Goal: Task Accomplishment & Management: Complete application form

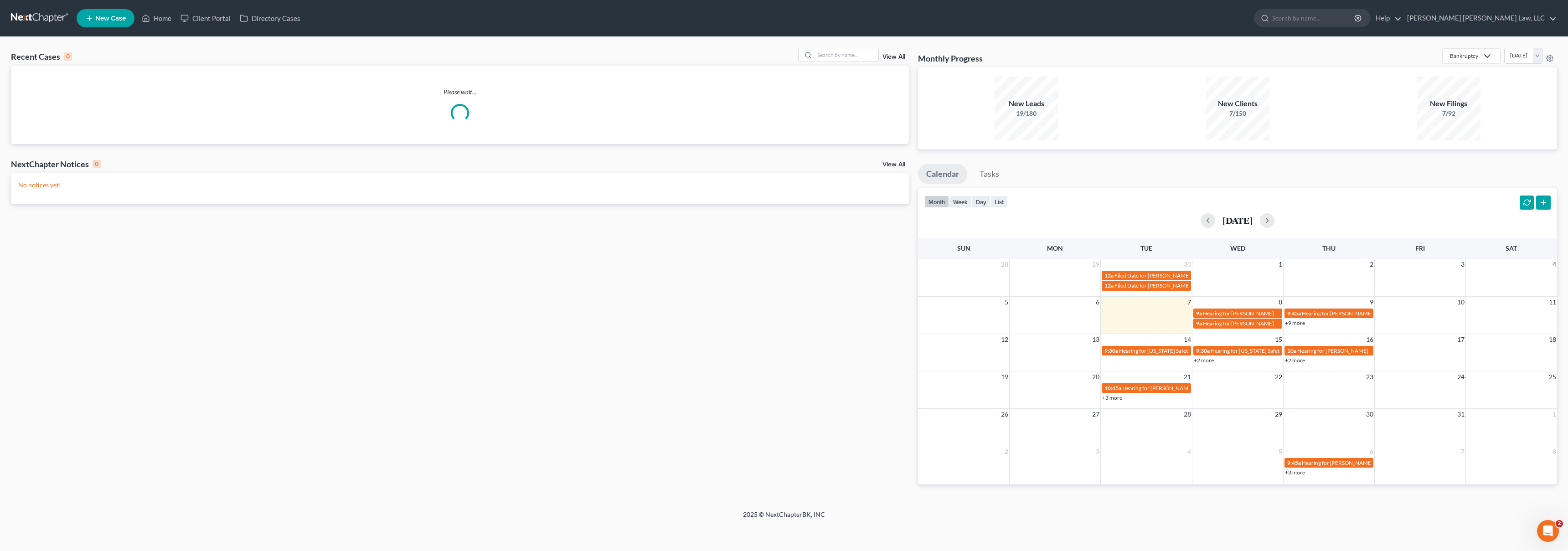
click at [102, 17] on span "New Case" at bounding box center [111, 18] width 30 height 7
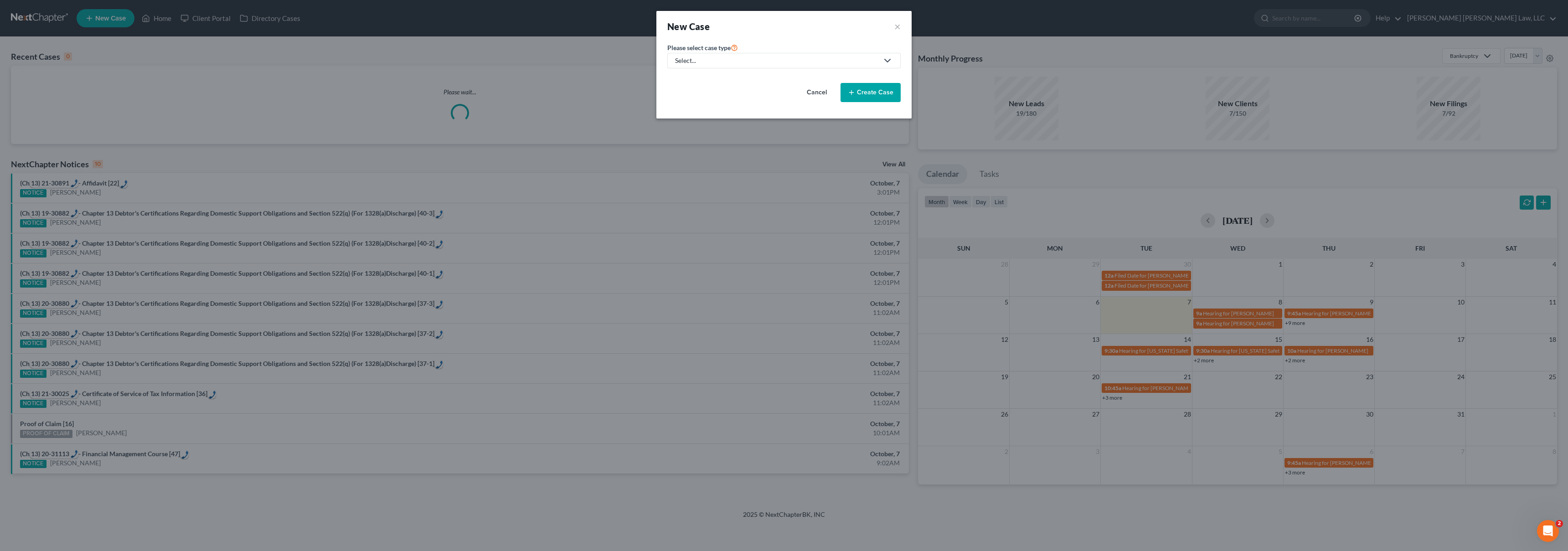
click at [779, 62] on div "Select..." at bounding box center [777, 60] width 203 height 9
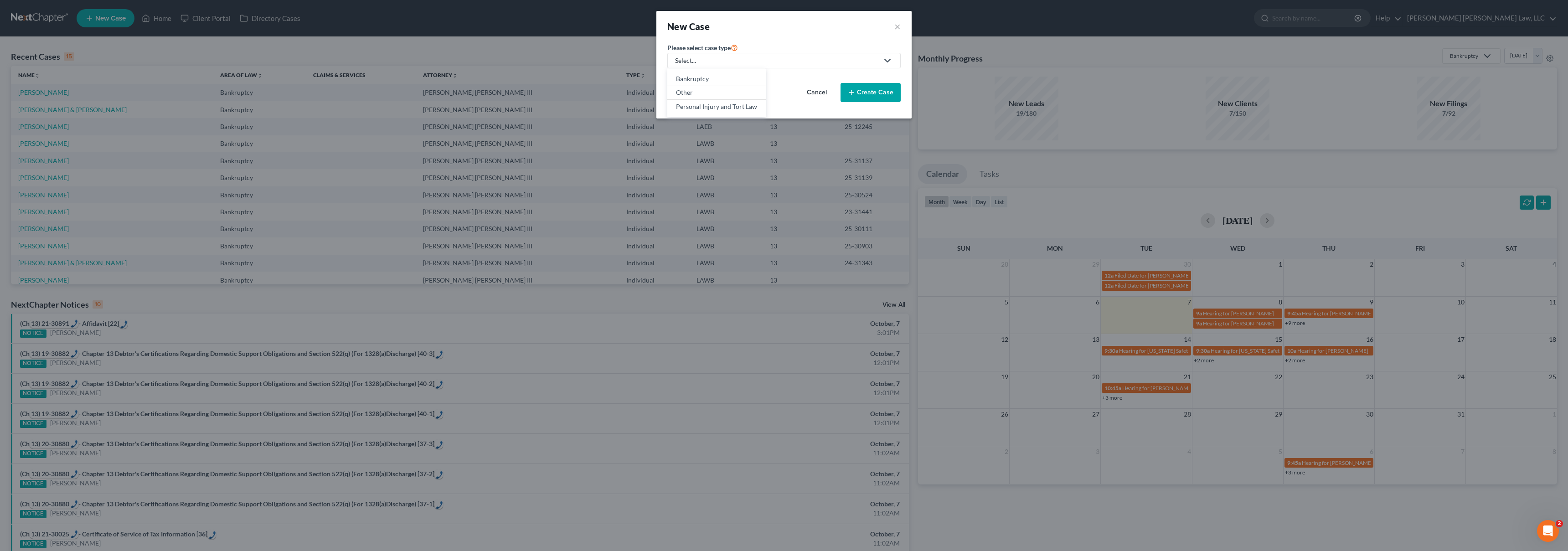
click at [765, 59] on div "Select..." at bounding box center [777, 60] width 203 height 9
click at [718, 63] on div "Select..." at bounding box center [777, 60] width 203 height 9
click at [693, 76] on div "Bankruptcy" at bounding box center [716, 79] width 81 height 9
select select "36"
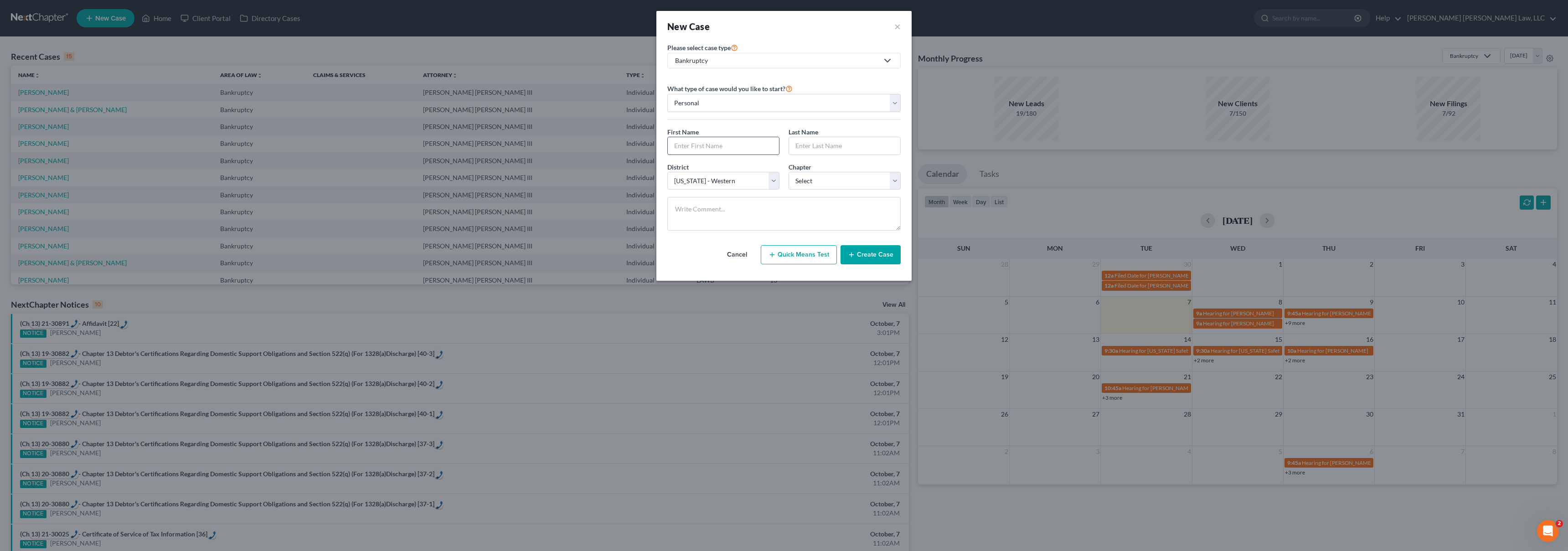
click at [695, 141] on input "text" at bounding box center [723, 146] width 111 height 17
type input "[PERSON_NAME]"
select select "3"
click at [861, 254] on button "Create Case" at bounding box center [870, 254] width 60 height 19
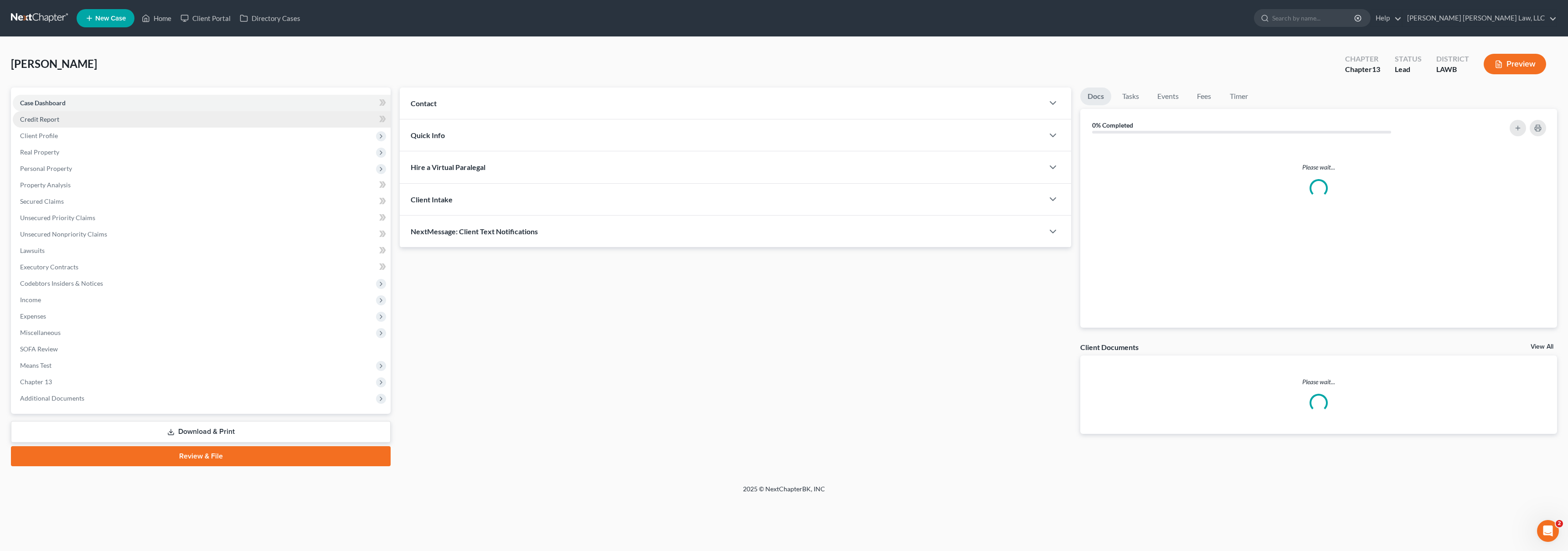
click at [50, 120] on span "Credit Report" at bounding box center [40, 119] width 39 height 8
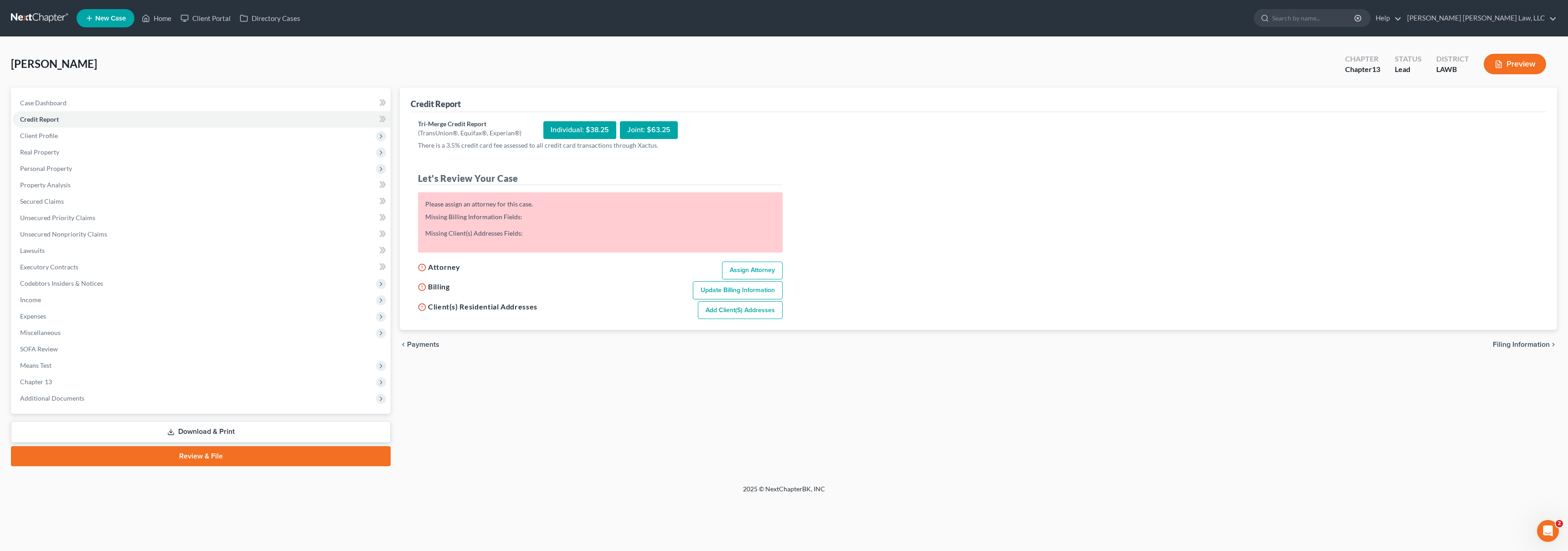
click at [749, 272] on link "Assign Attorney" at bounding box center [752, 271] width 61 height 18
click at [734, 264] on link "Assign Attorney" at bounding box center [752, 264] width 61 height 18
select select "1"
select select "0"
select select "3"
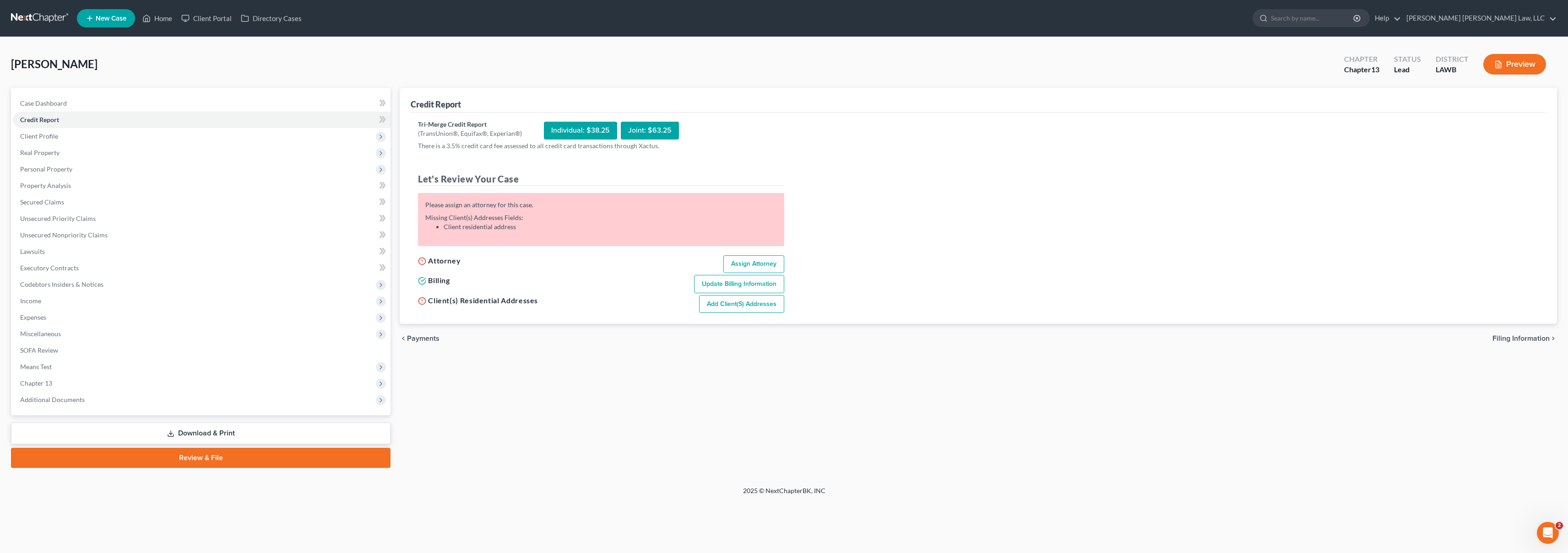
select select "36"
select select "19"
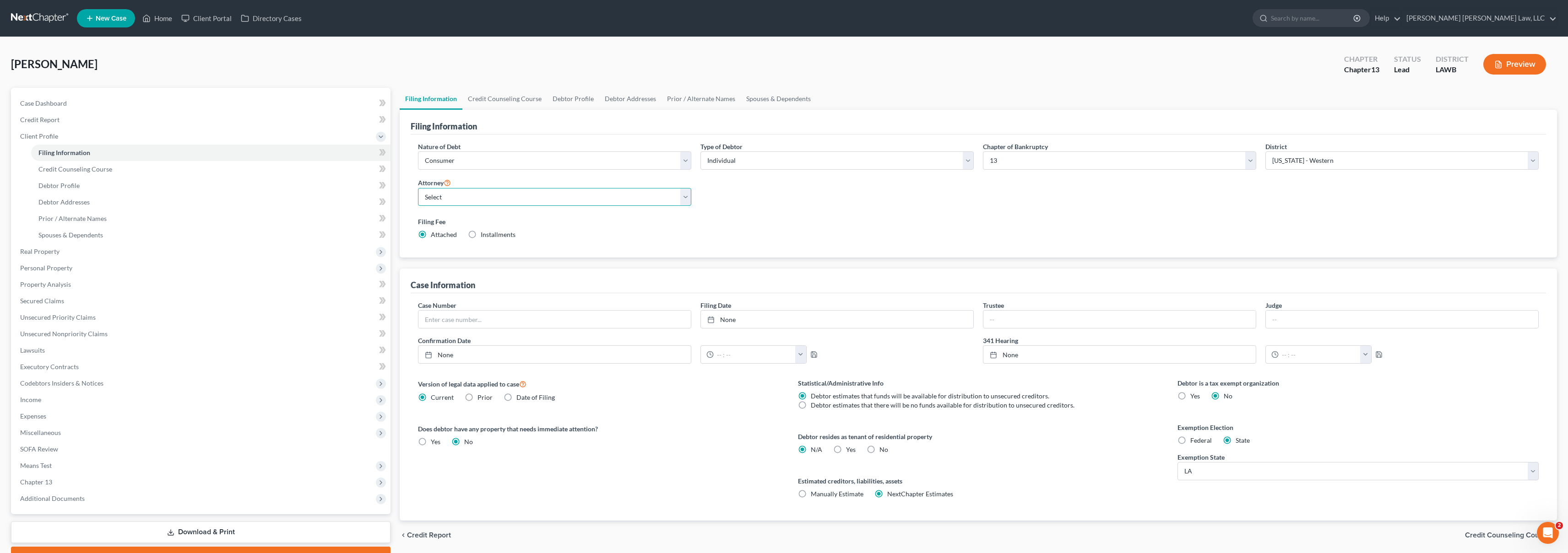
click at [536, 200] on select "Select [PERSON_NAME] [PERSON_NAME] III - LAWB [PERSON_NAME] [PERSON_NAME] III -…" at bounding box center [554, 197] width 273 height 18
select select "0"
click at [29, 120] on span "Credit Report" at bounding box center [40, 119] width 39 height 8
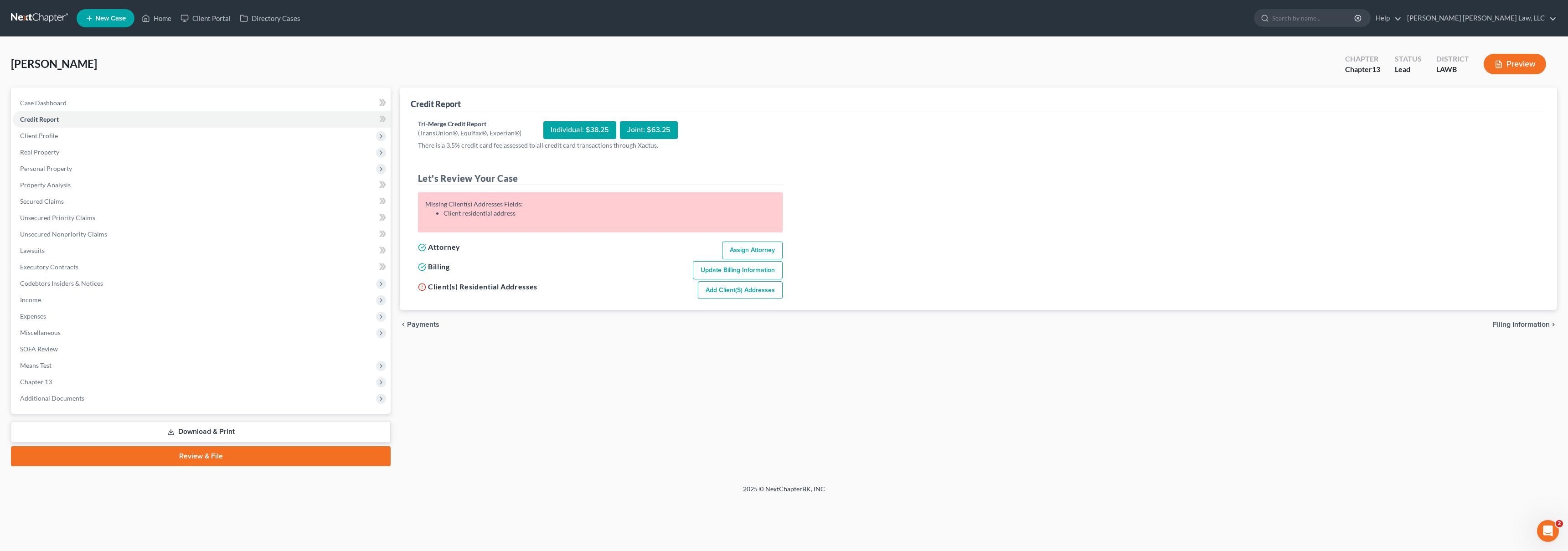
click at [710, 289] on link "Add Client(s) Addresses" at bounding box center [740, 290] width 85 height 18
select select "0"
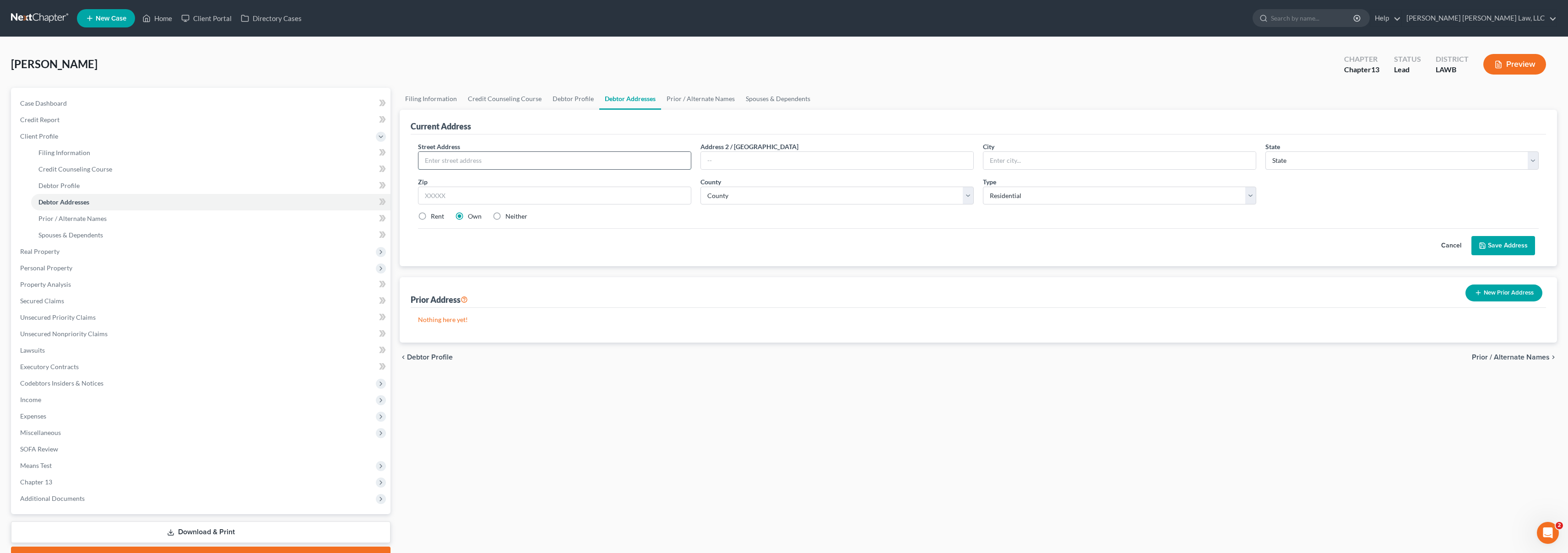
click at [563, 167] on input "text" at bounding box center [554, 161] width 273 height 17
type input "[STREET_ADDRESS]"
type input "M"
type input "Columbia"
click at [599, 197] on input "text" at bounding box center [554, 196] width 273 height 18
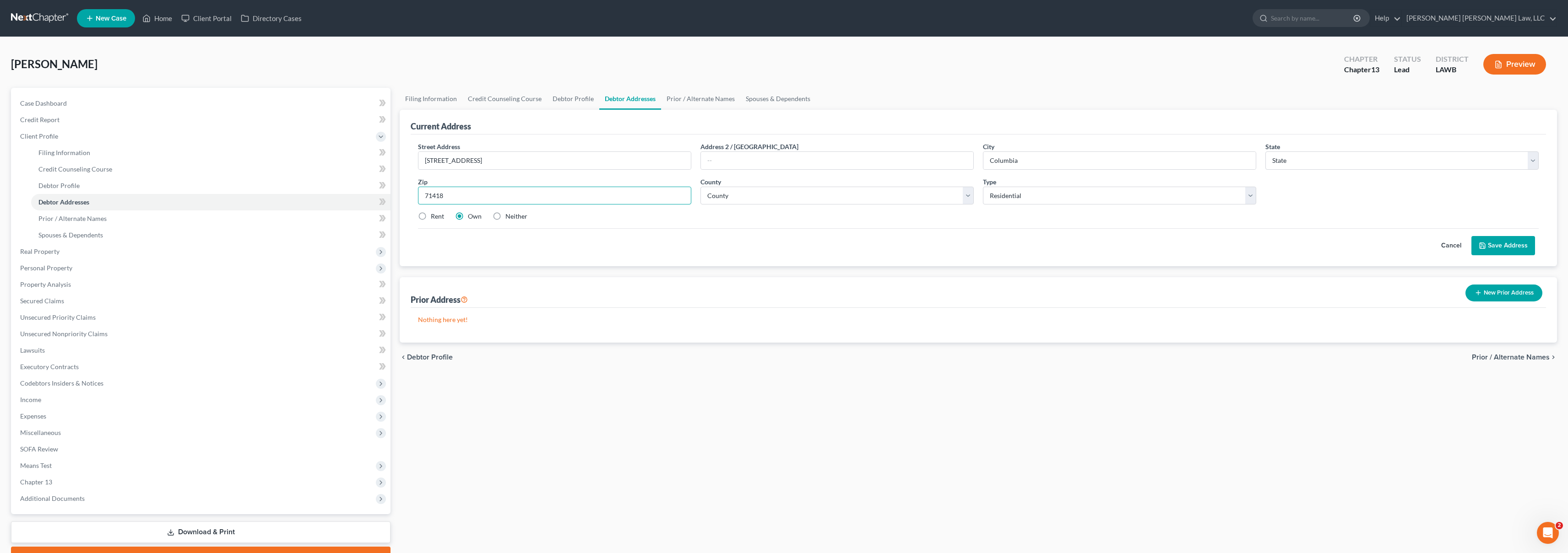
type input "71418"
select select "19"
select select "10"
click at [431, 213] on label "Rent" at bounding box center [438, 216] width 13 height 9
click at [435, 213] on input "Rent" at bounding box center [438, 215] width 6 height 6
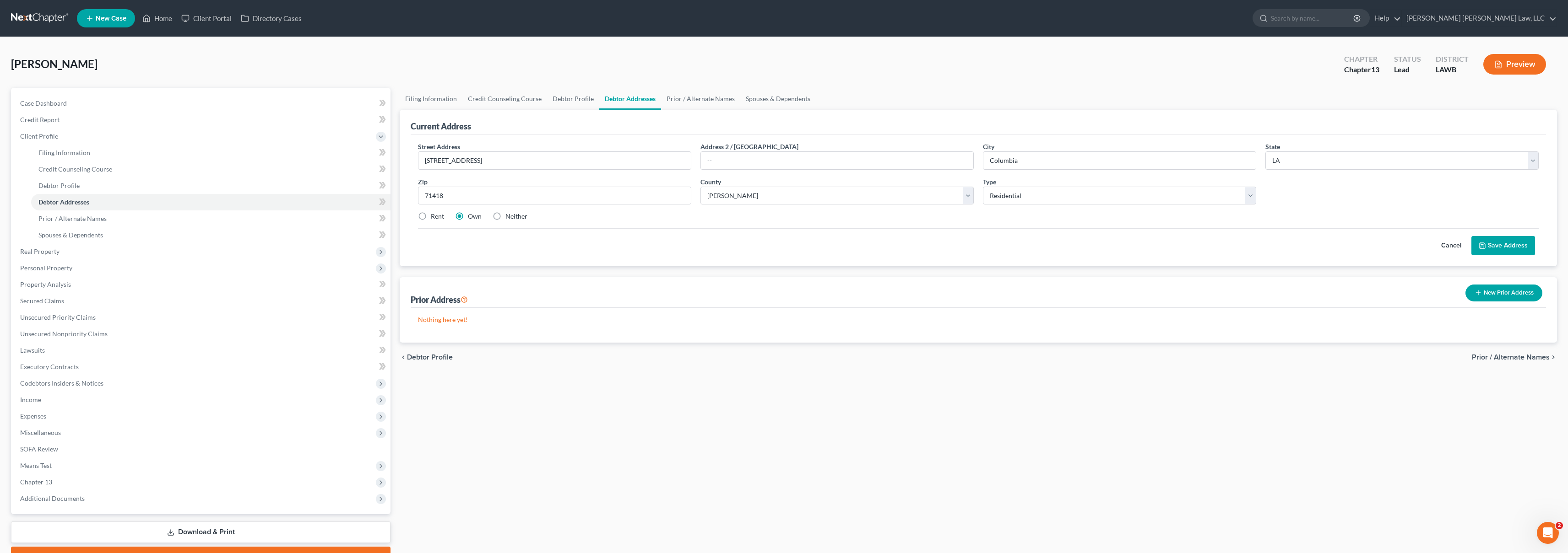
radio input "true"
click at [1502, 240] on button "Save Address" at bounding box center [1503, 245] width 64 height 19
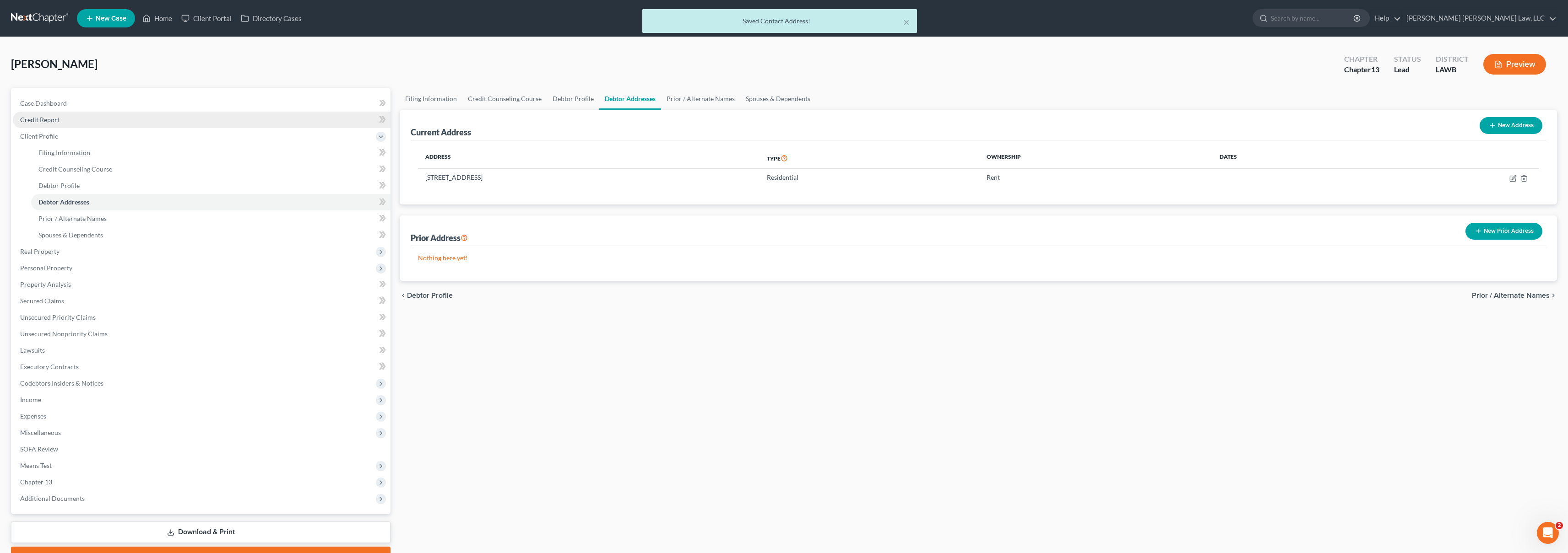
click at [52, 117] on span "Credit Report" at bounding box center [40, 119] width 39 height 8
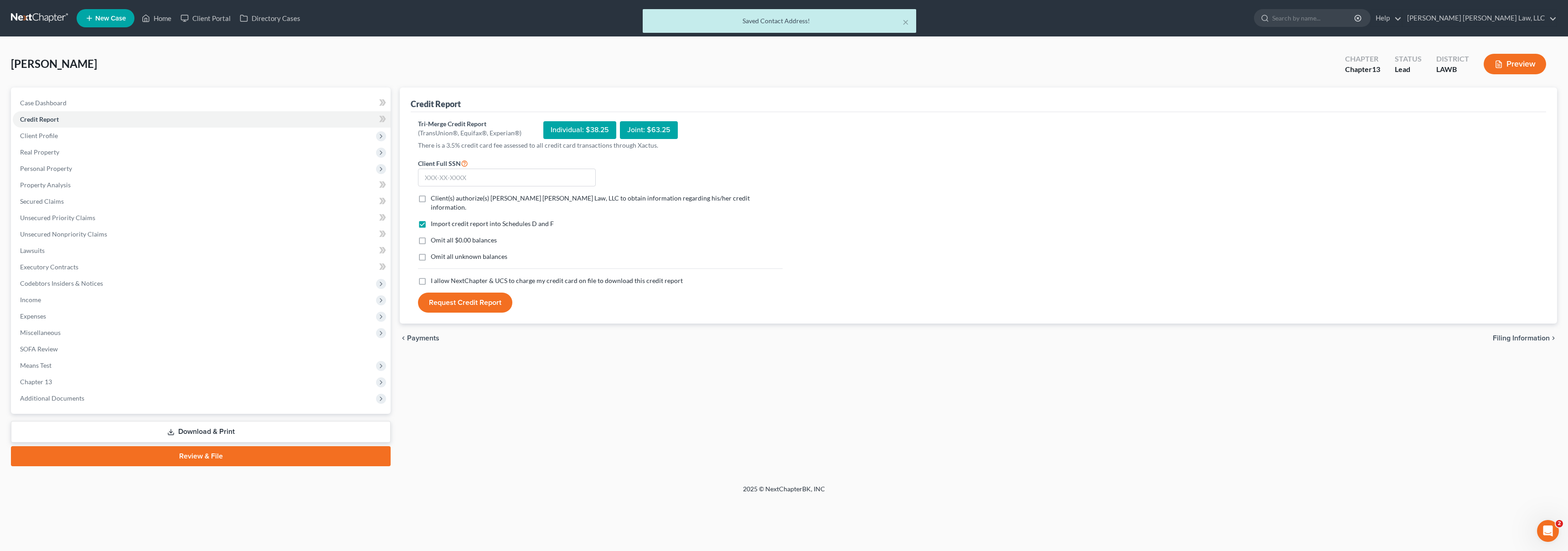
drag, startPoint x: 421, startPoint y: 271, endPoint x: 420, endPoint y: 262, distance: 9.1
click at [431, 276] on label "I allow NextChapter & UCS to charge my credit card on file to download this cre…" at bounding box center [557, 281] width 252 height 9
click at [435, 276] on input "I allow NextChapter & UCS to charge my credit card on file to download this cre…" at bounding box center [438, 279] width 6 height 6
checkbox input "true"
click at [431, 252] on label "Omit all unknown balances" at bounding box center [469, 256] width 77 height 9
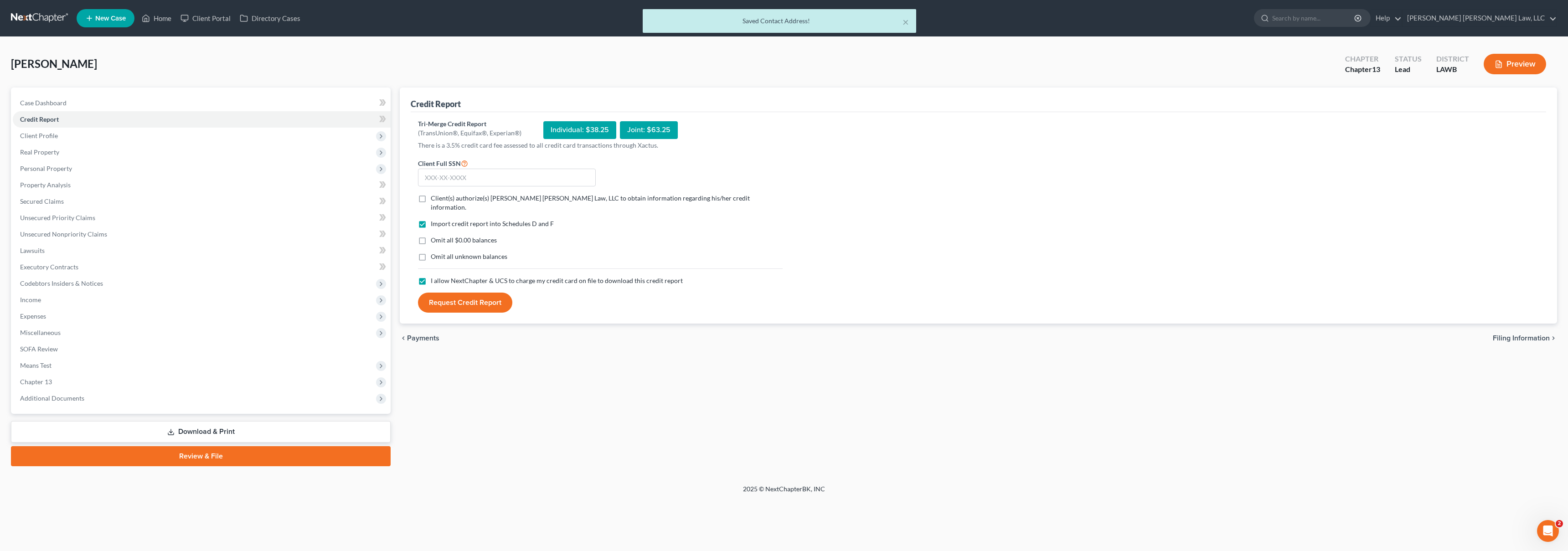
click at [435, 252] on input "Omit all unknown balances" at bounding box center [438, 255] width 6 height 6
checkbox input "true"
drag, startPoint x: 422, startPoint y: 228, endPoint x: 424, endPoint y: 224, distance: 4.5
click at [431, 236] on label "Omit all $0.00 balances" at bounding box center [464, 240] width 66 height 9
click at [435, 236] on input "Omit all $0.00 balances" at bounding box center [438, 239] width 6 height 6
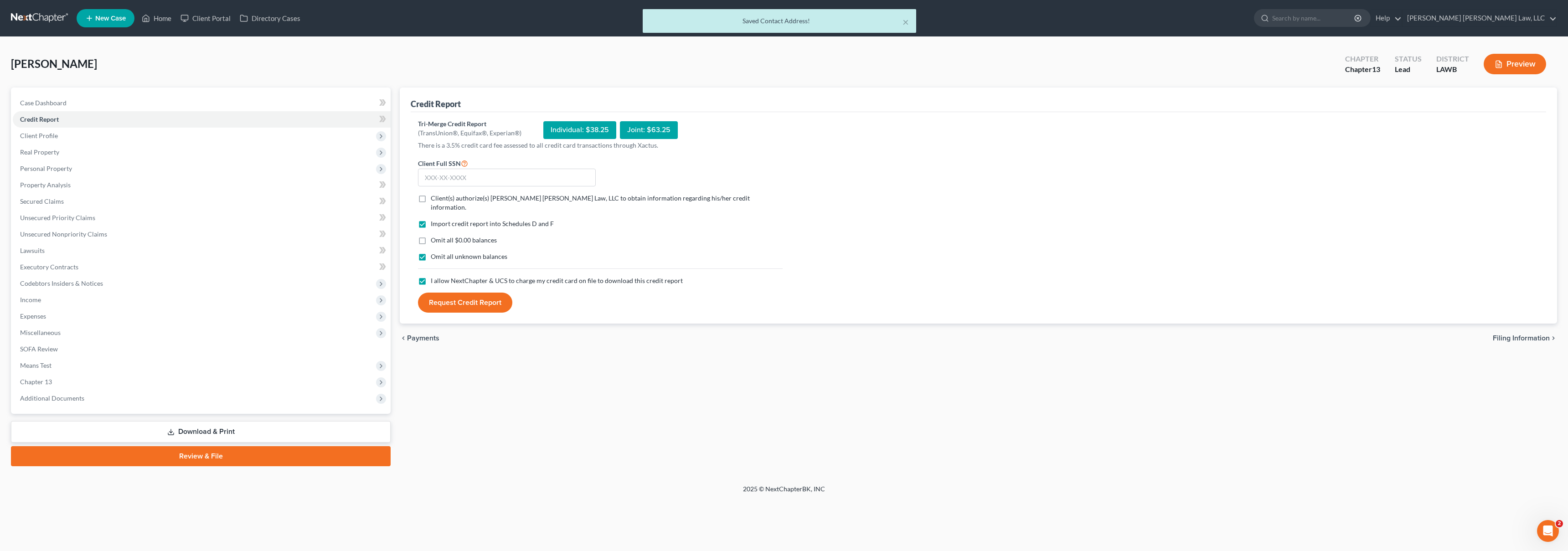
checkbox input "true"
click at [431, 201] on label "Client(s) authorize(s) [PERSON_NAME] [PERSON_NAME] Law, LLC to obtain informati…" at bounding box center [607, 203] width 352 height 18
click at [435, 200] on input "Client(s) authorize(s) [PERSON_NAME] [PERSON_NAME] Law, LLC to obtain informati…" at bounding box center [438, 197] width 6 height 6
checkbox input "true"
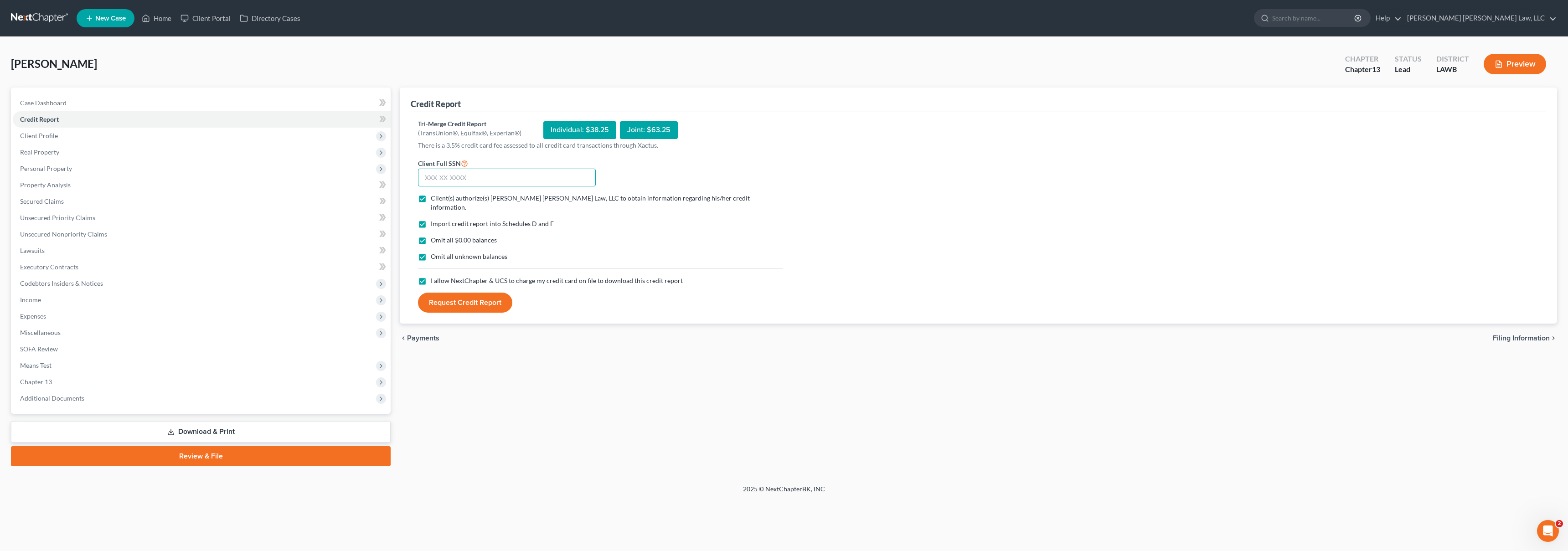
click at [438, 183] on input "text" at bounding box center [507, 178] width 178 height 18
type input "438-82-7307"
click at [418, 293] on button "Request Credit Report" at bounding box center [465, 303] width 94 height 20
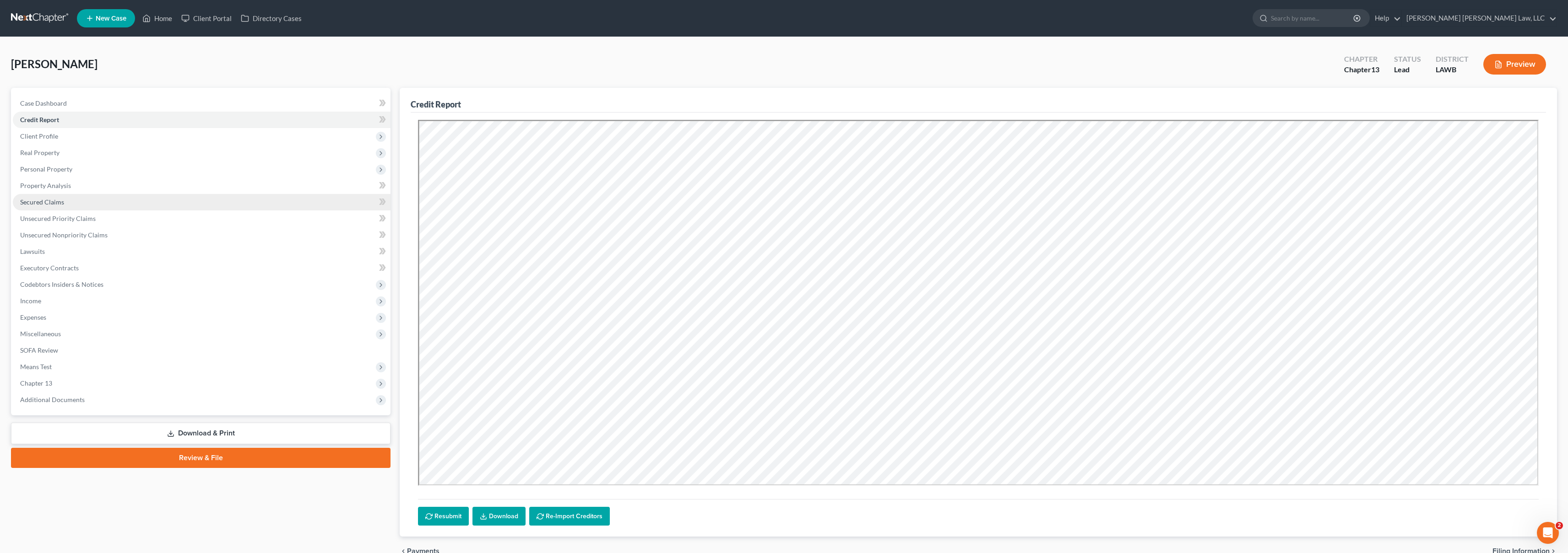
click at [62, 204] on span "Secured Claims" at bounding box center [42, 202] width 44 height 8
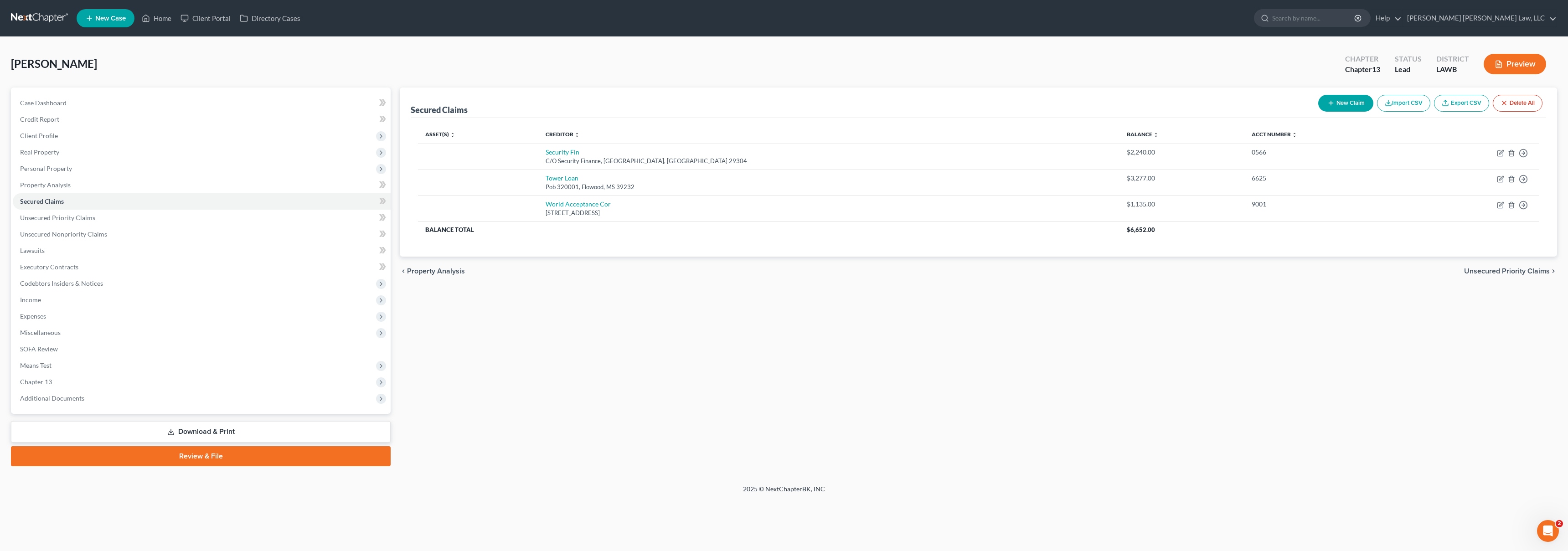
click at [1127, 135] on link "Balance expand_more expand_less unfold_more" at bounding box center [1143, 134] width 32 height 7
click at [152, 217] on link "Unsecured Priority Claims" at bounding box center [201, 217] width 378 height 16
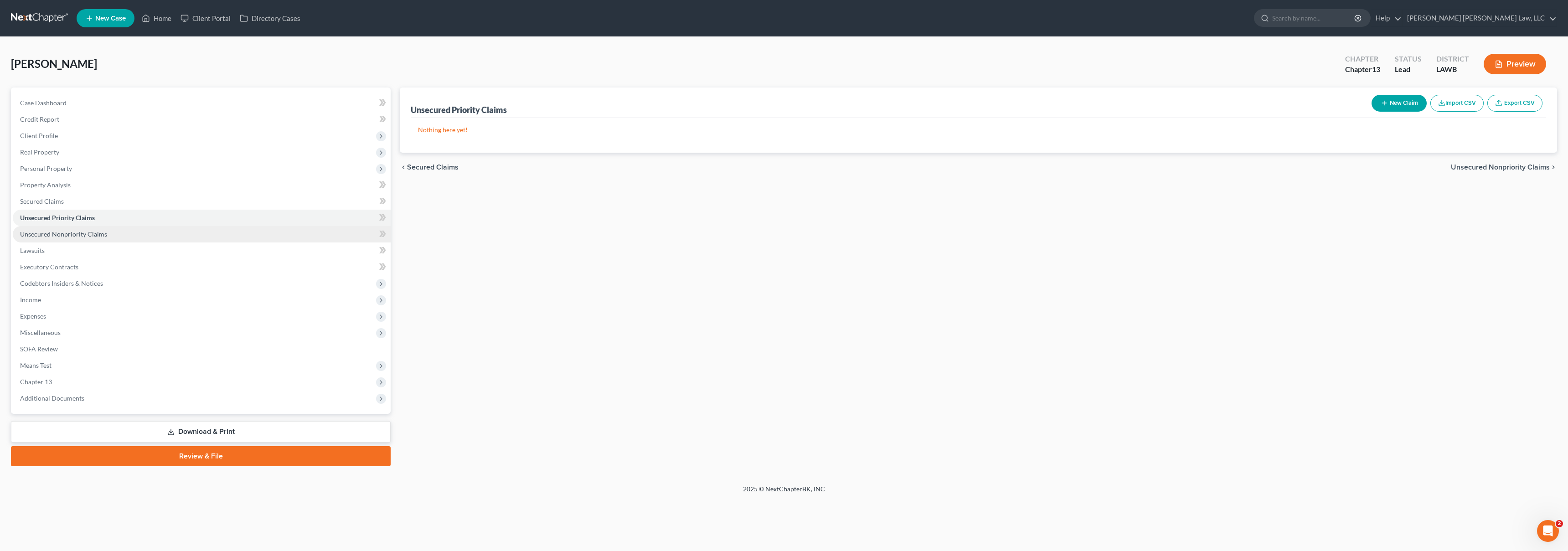
click at [118, 231] on link "Unsecured Nonpriority Claims" at bounding box center [201, 234] width 378 height 16
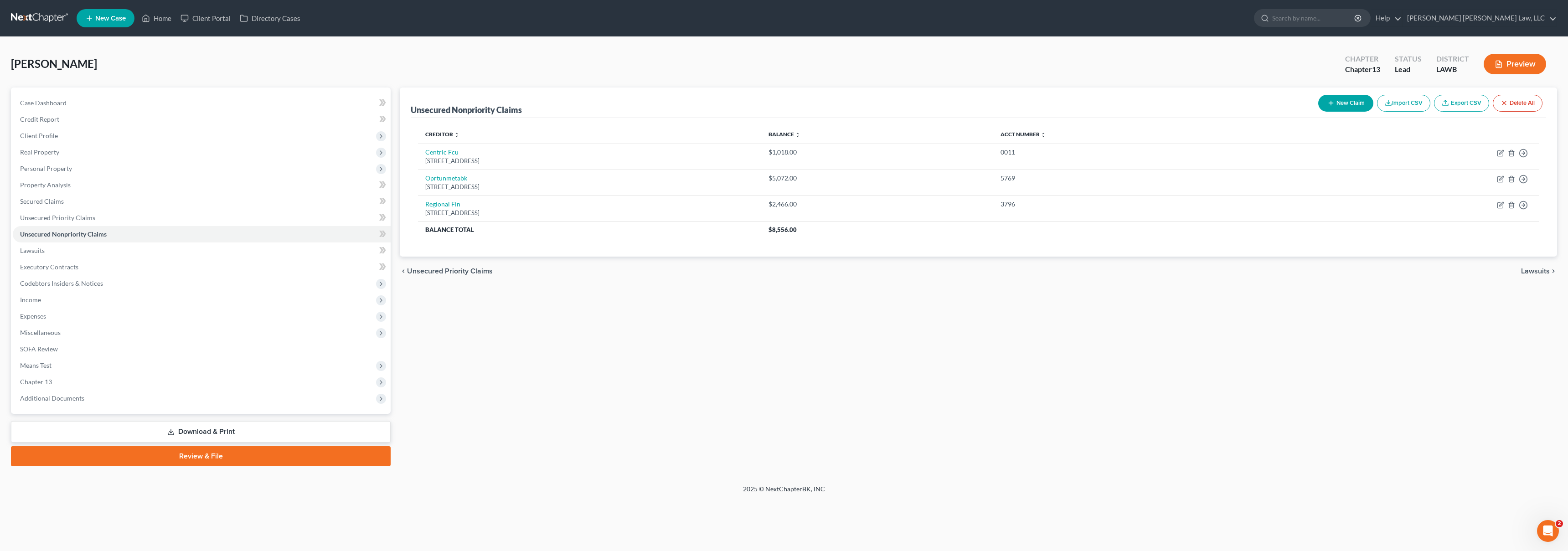
click at [800, 133] on link "Balance expand_more expand_less unfold_more" at bounding box center [785, 134] width 32 height 7
